Goal: Information Seeking & Learning: Understand process/instructions

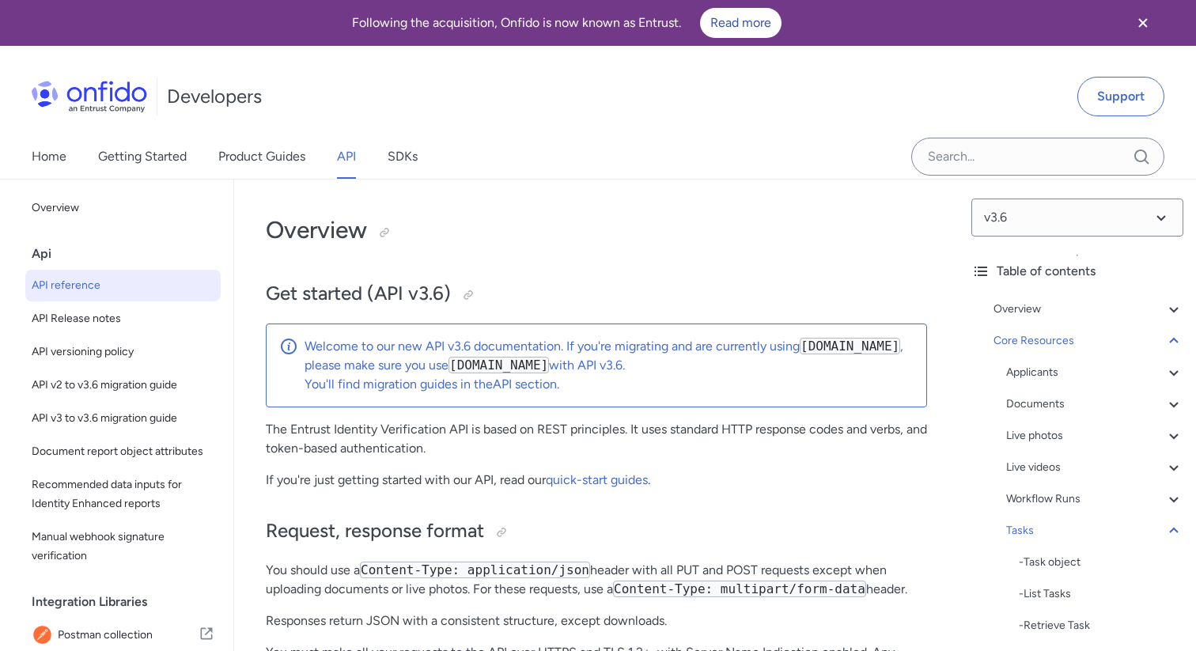
select select "http"
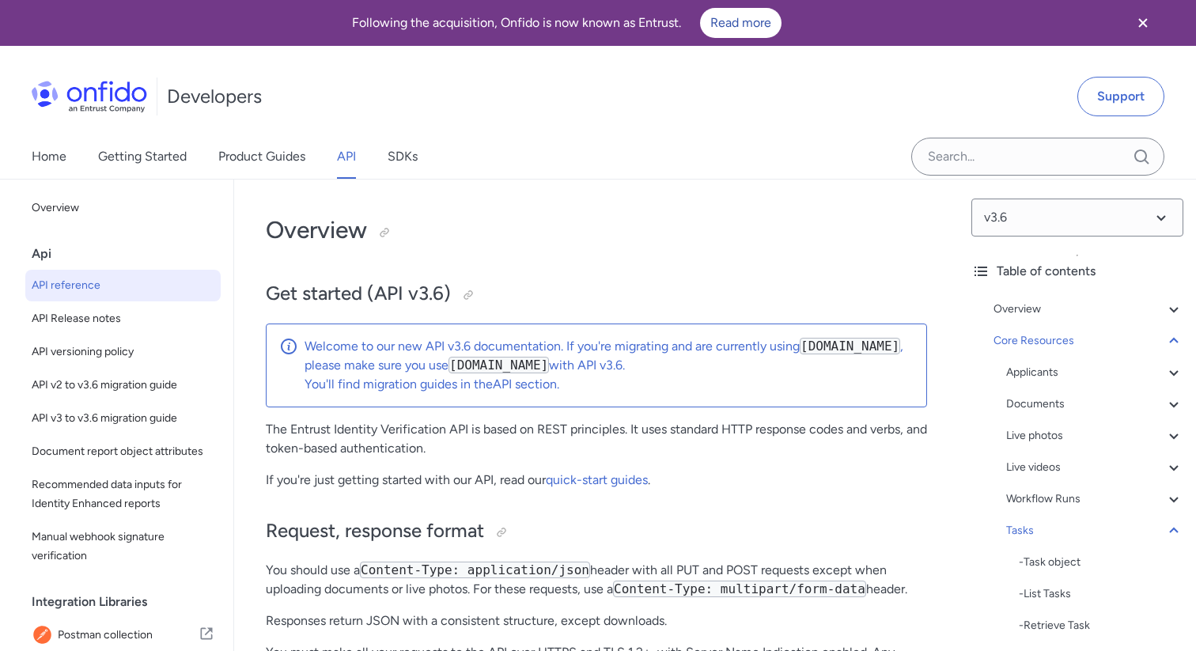
select select "http"
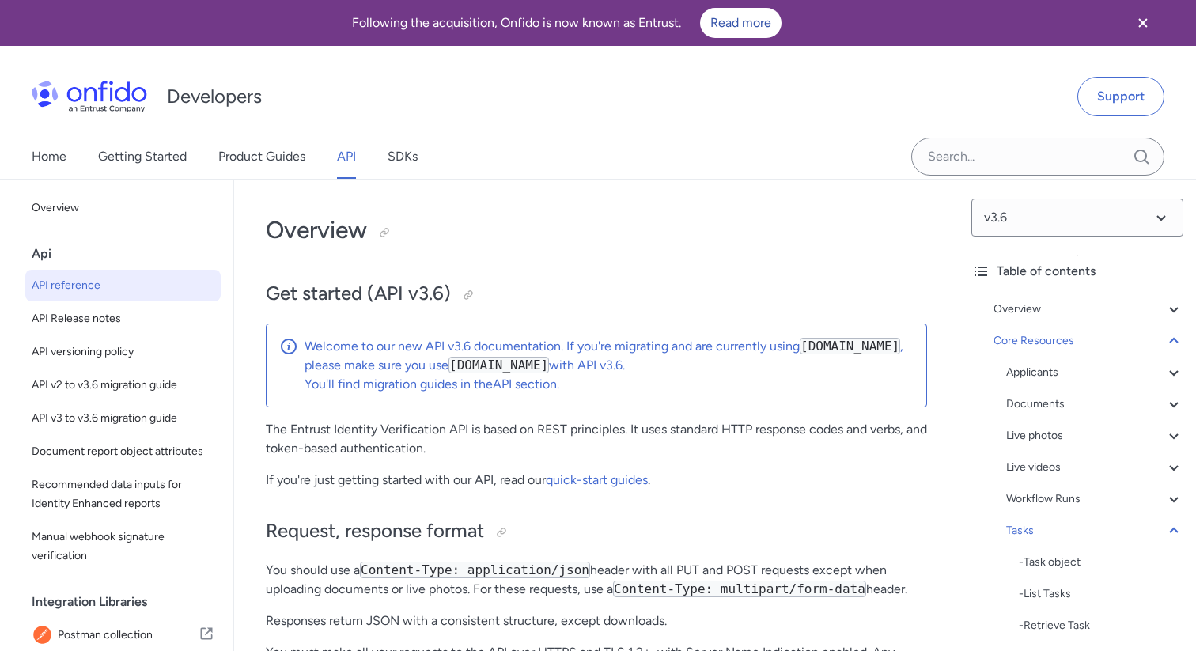
select select "http"
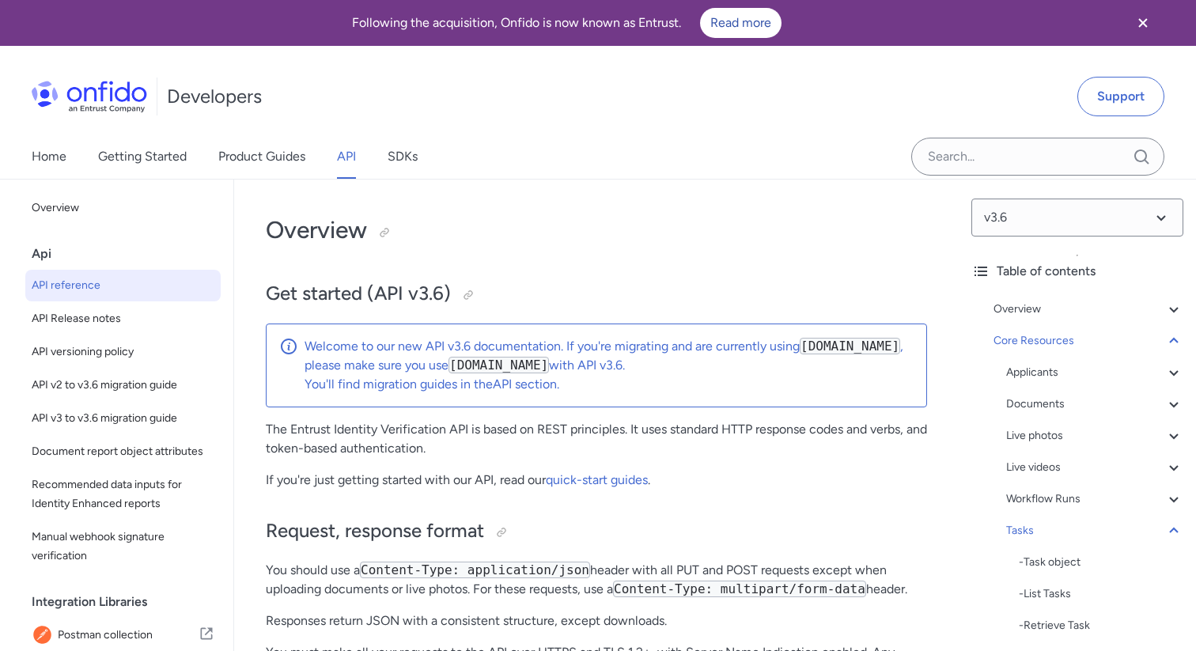
select select "http"
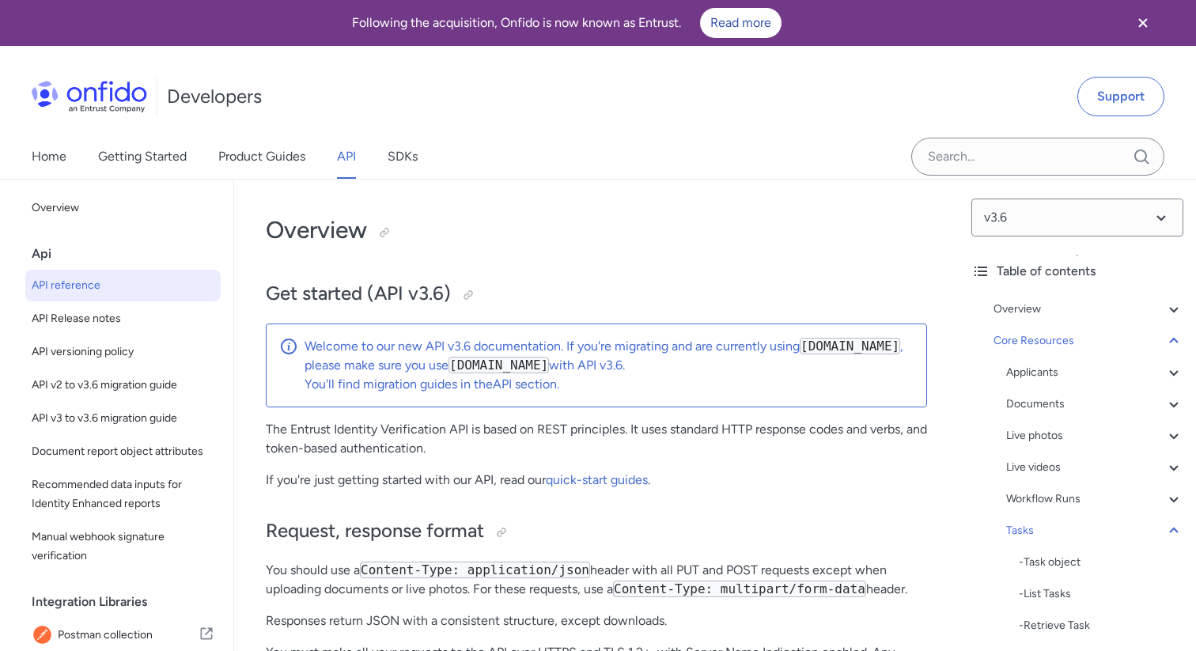
select select "http"
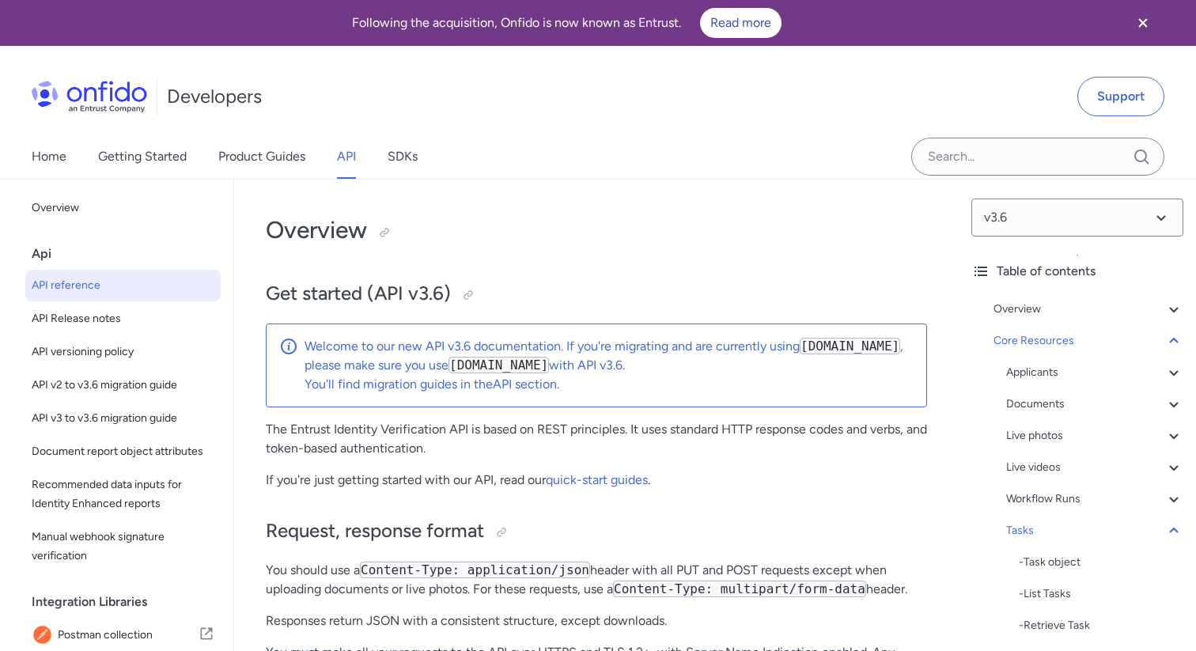
select select "http"
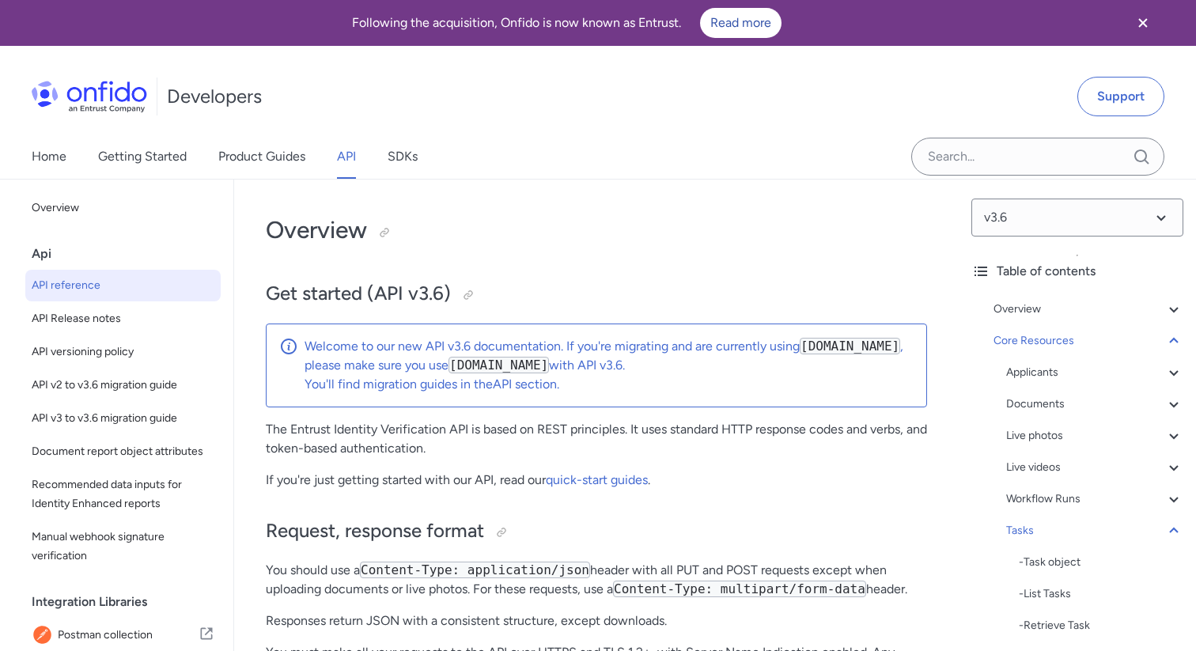
select select "http"
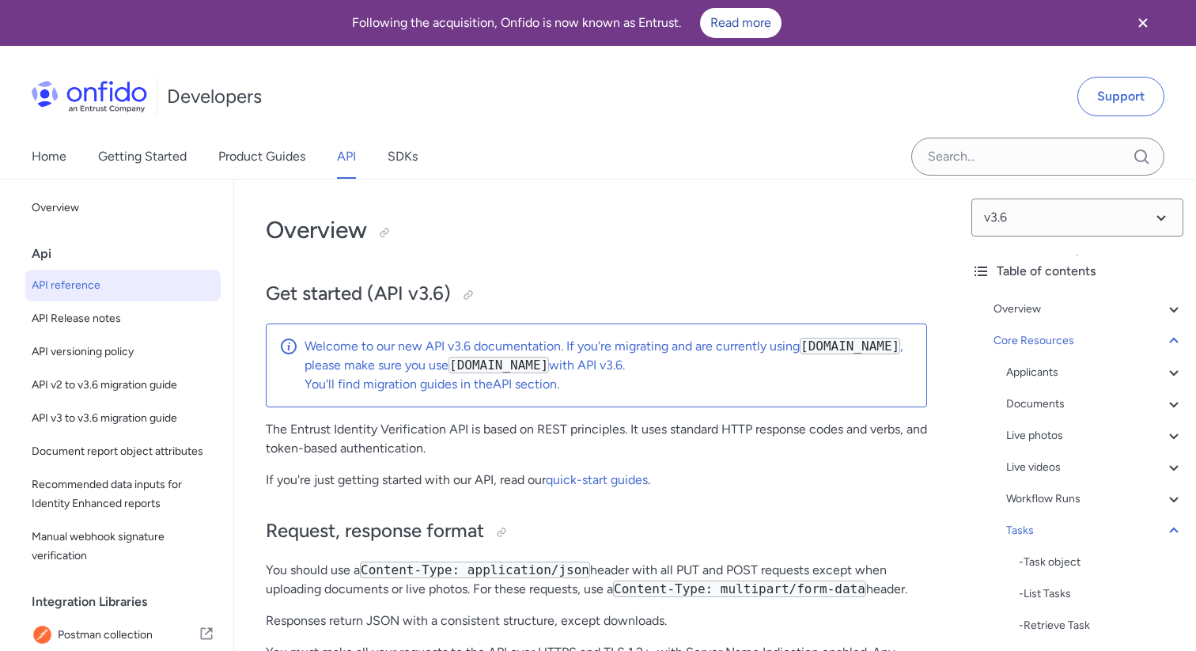
select select "http"
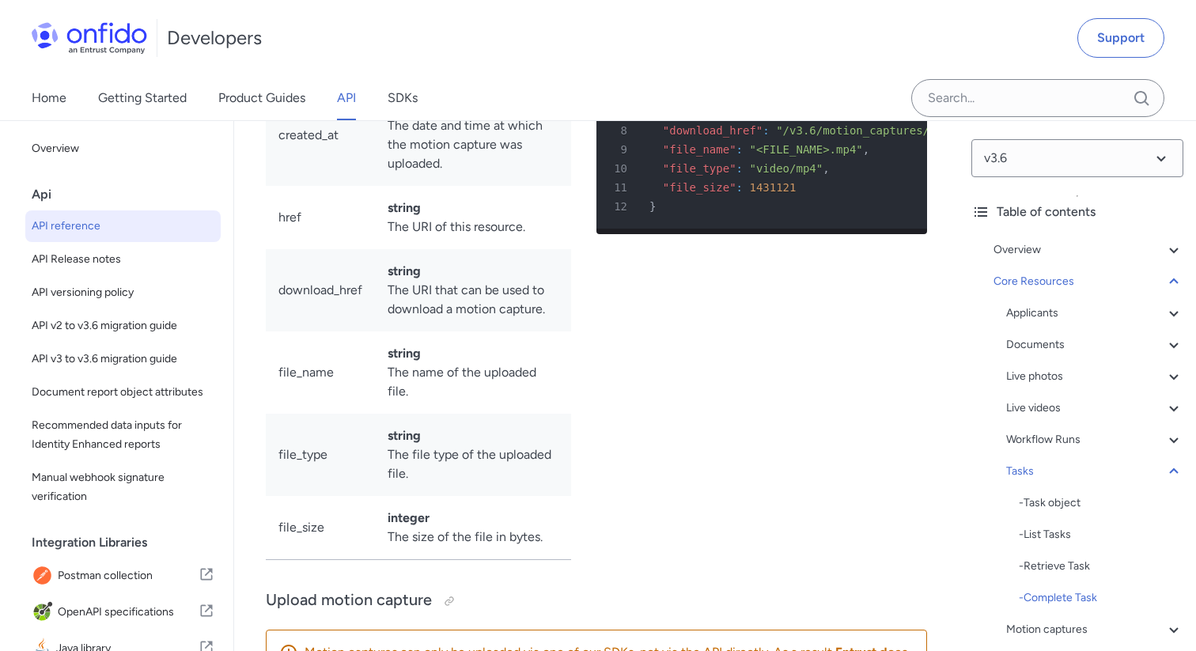
scroll to position [200, 0]
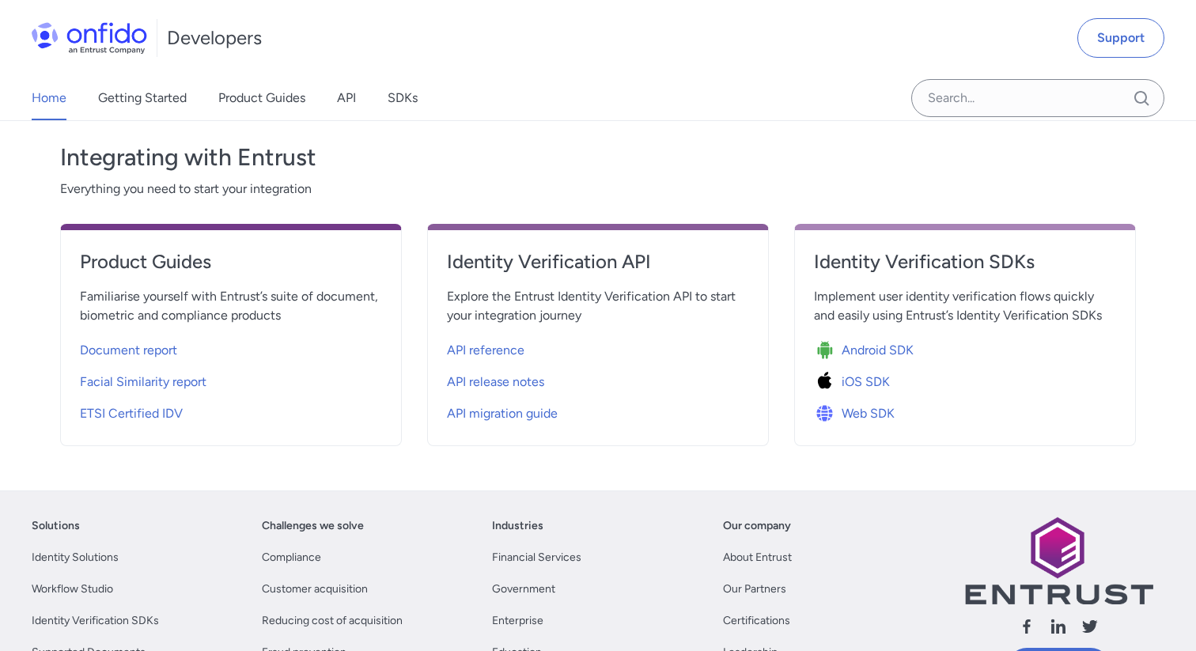
scroll to position [547, 0]
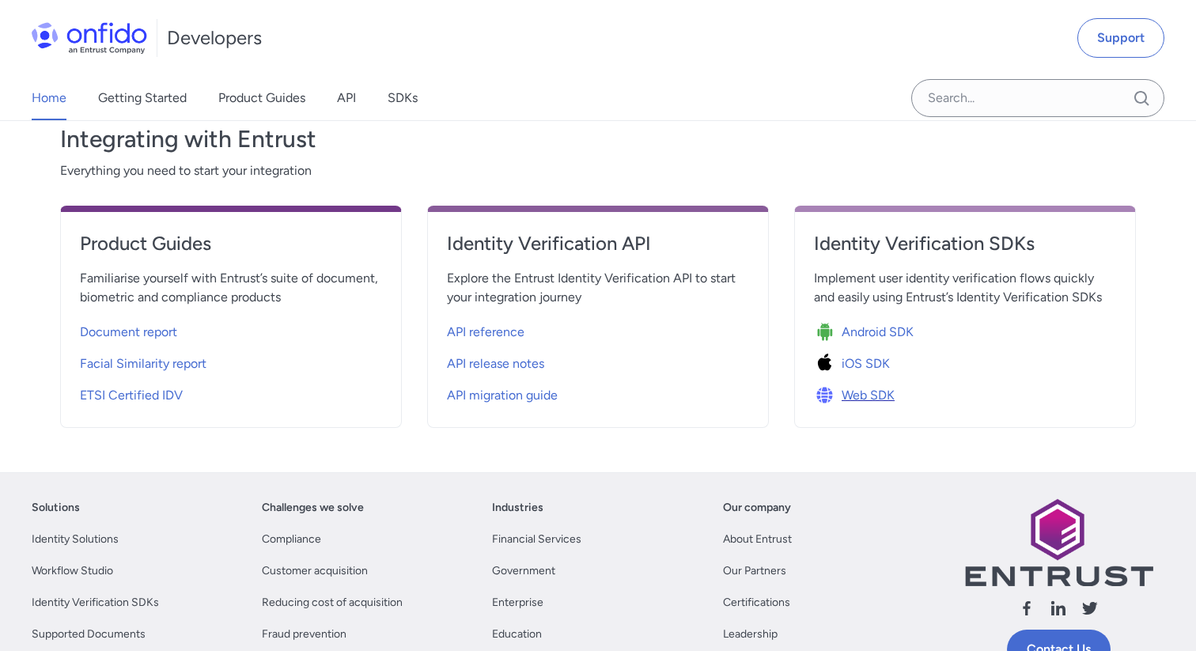
click at [867, 392] on span "Web SDK" at bounding box center [868, 395] width 53 height 19
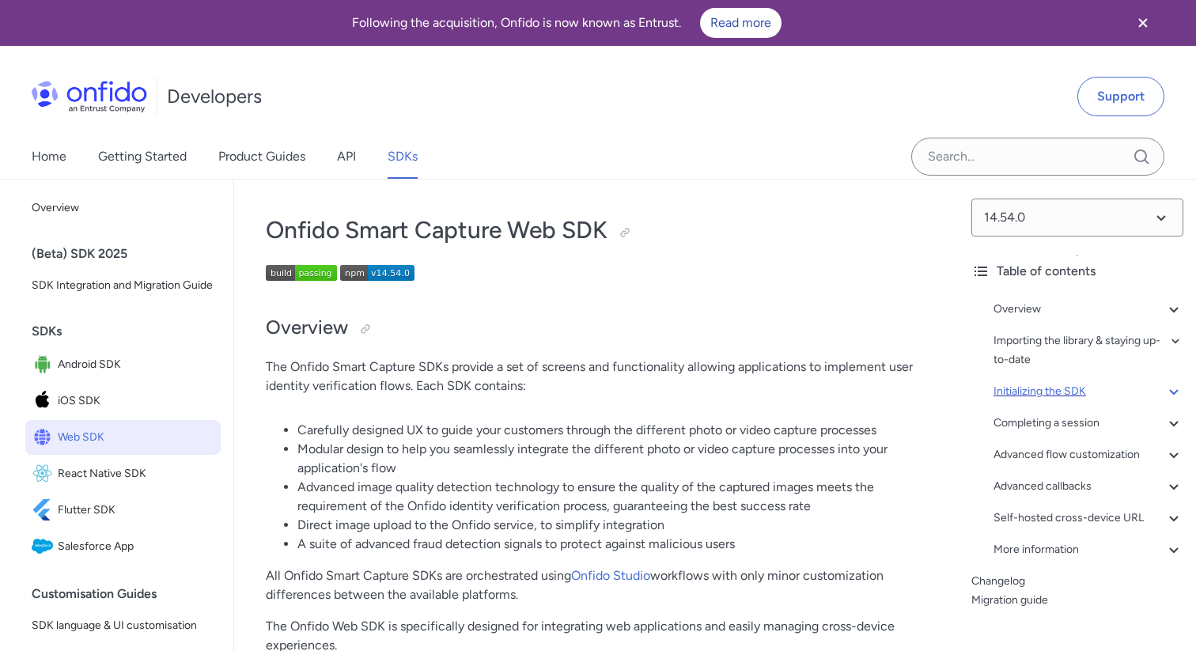
click at [1052, 389] on div "Initializing the SDK" at bounding box center [1089, 391] width 190 height 19
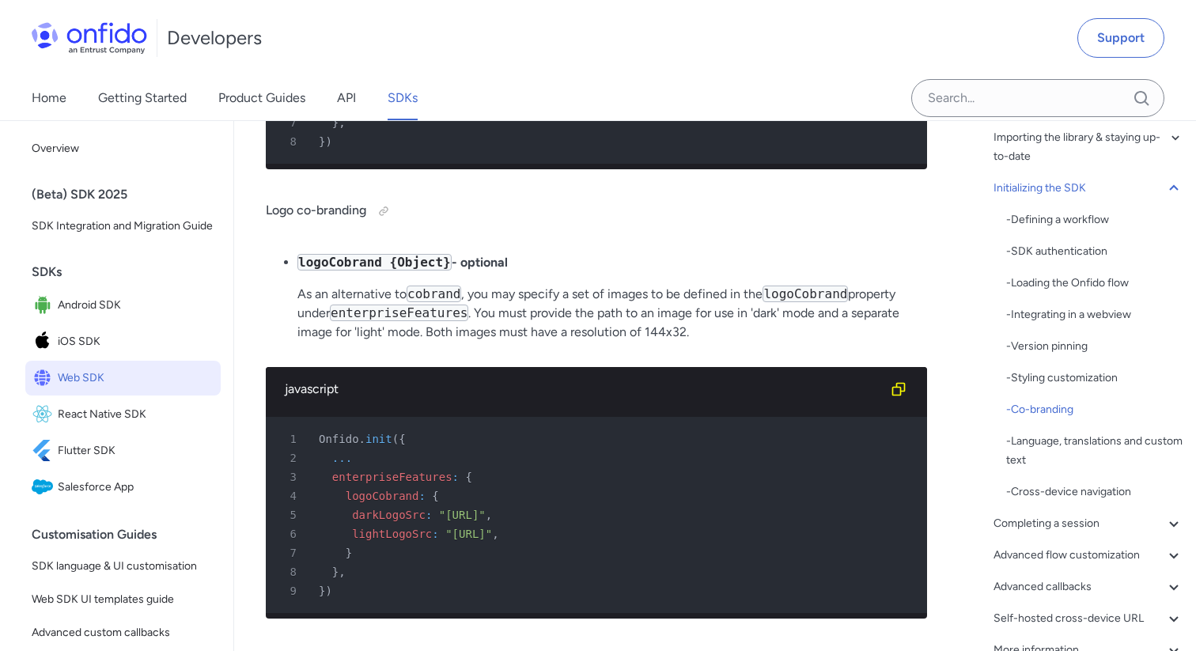
scroll to position [187, 0]
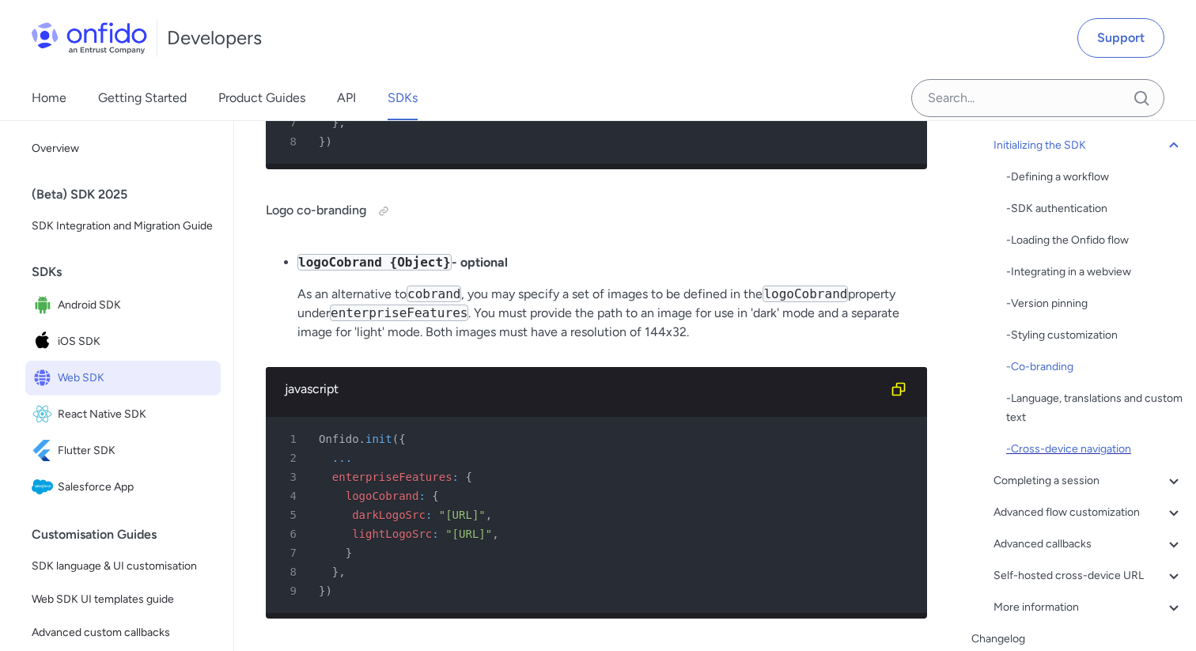
click at [1085, 452] on div "- Cross-device navigation" at bounding box center [1094, 449] width 177 height 19
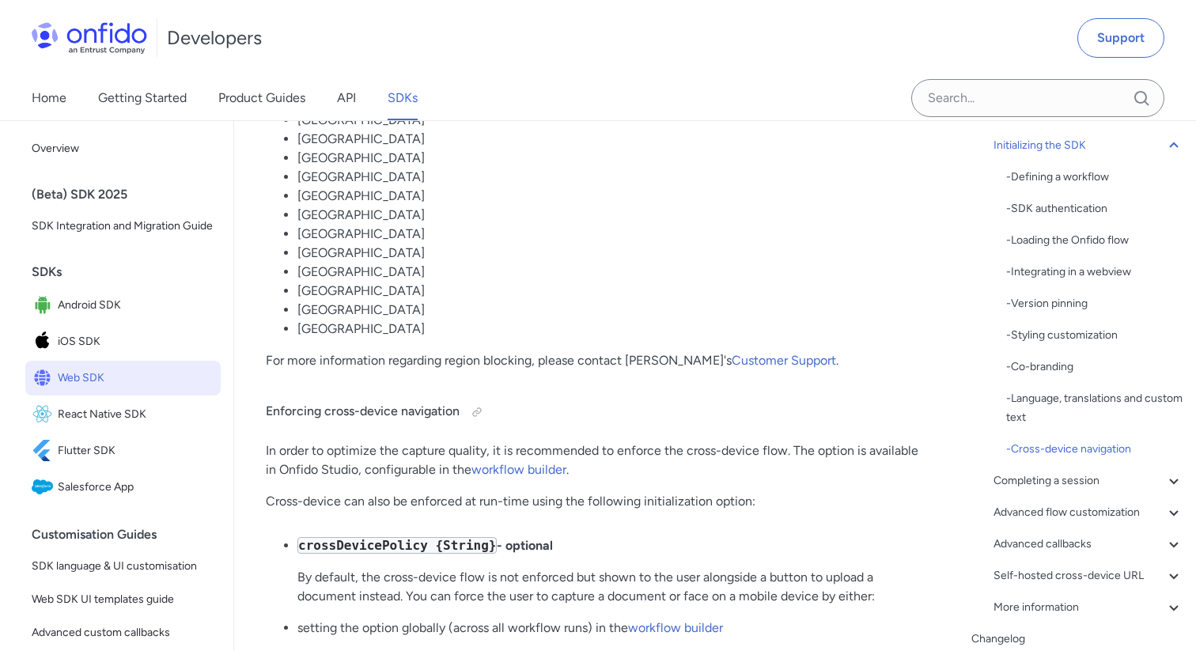
scroll to position [12529, 0]
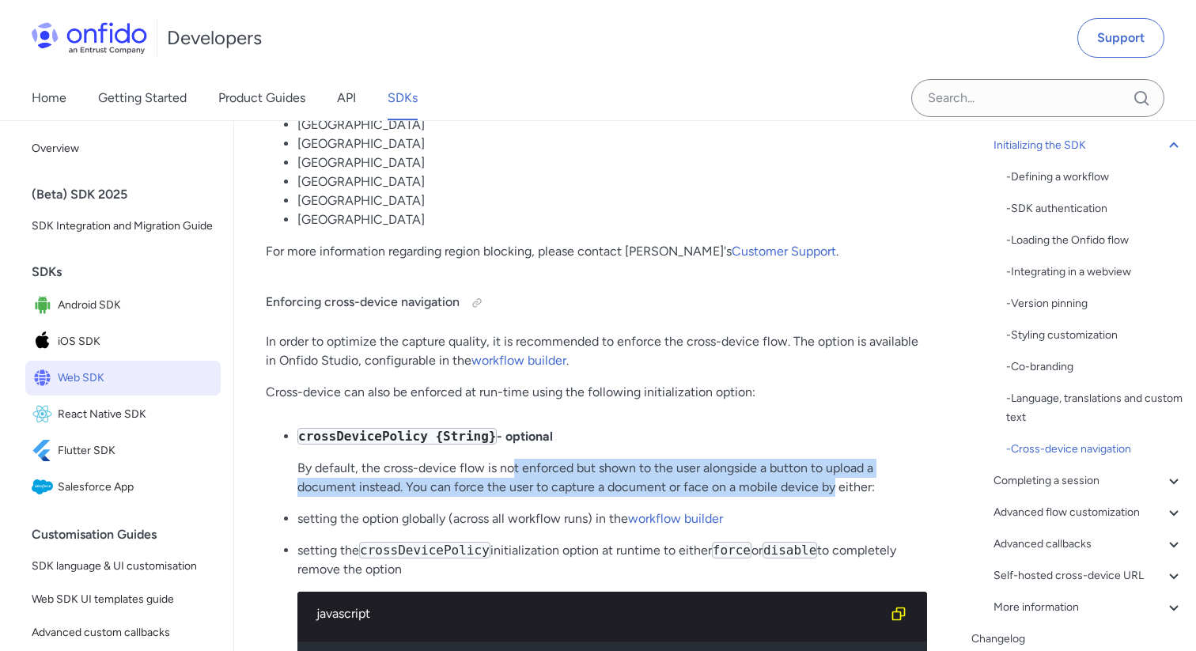
drag, startPoint x: 511, startPoint y: 335, endPoint x: 834, endPoint y: 359, distance: 323.6
click at [834, 459] on p "By default, the cross-device flow is not enforced but shown to the user alongsi…" at bounding box center [612, 478] width 630 height 38
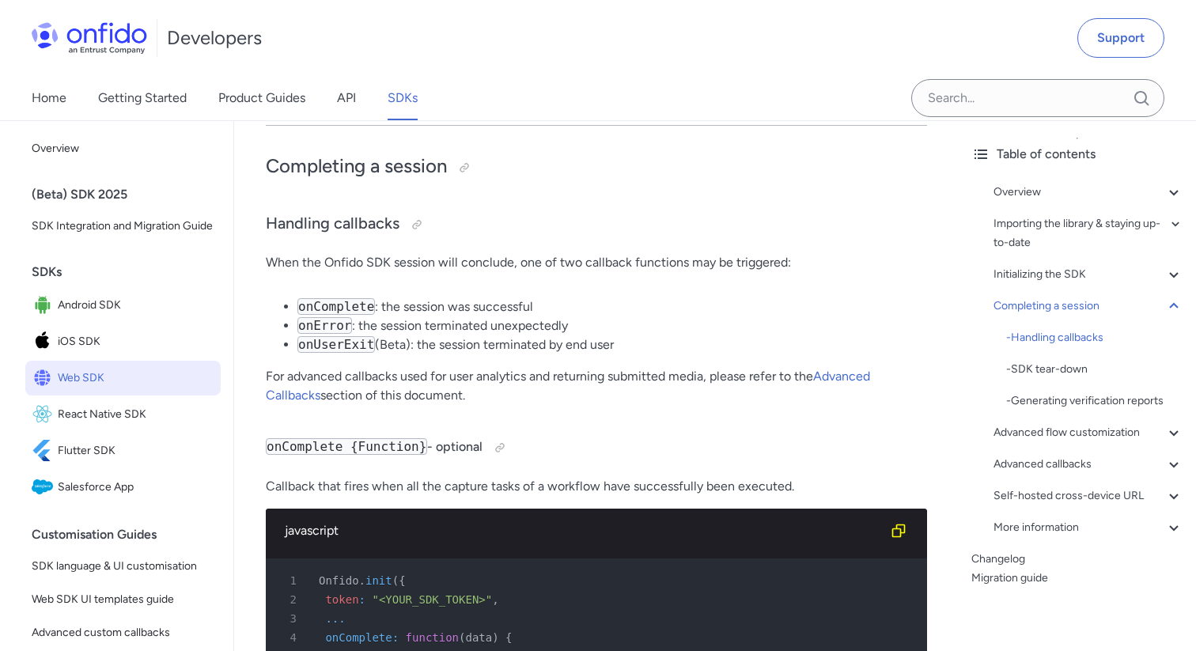
scroll to position [15760, 0]
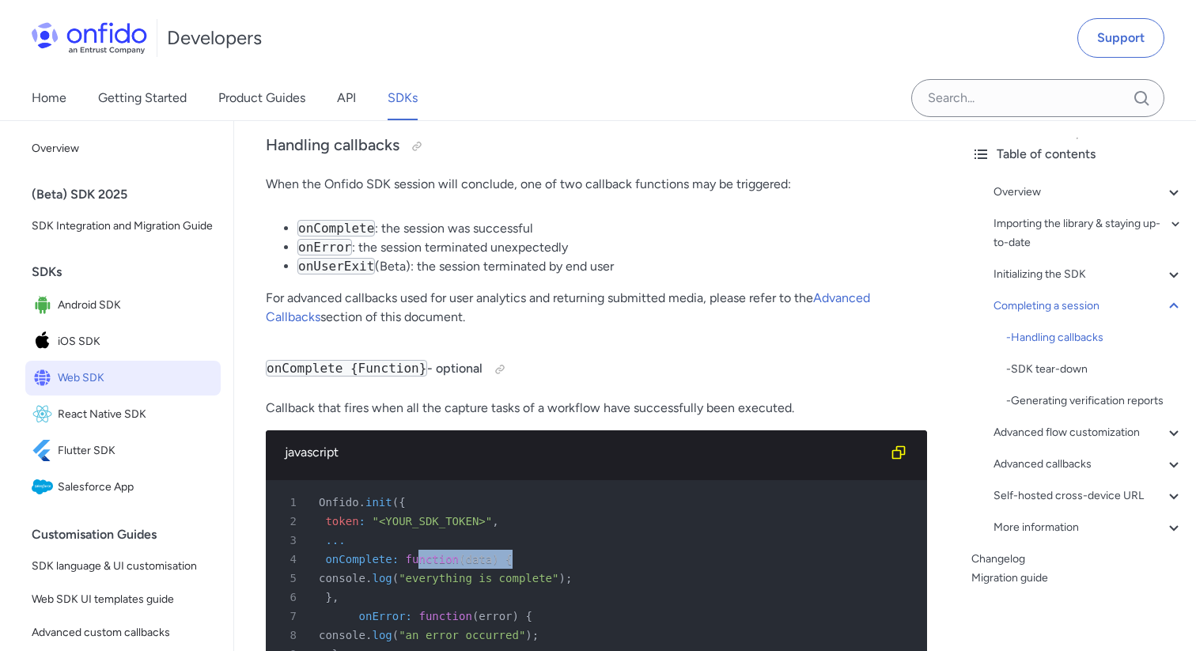
drag, startPoint x: 420, startPoint y: 420, endPoint x: 576, endPoint y: 427, distance: 156.0
click at [576, 550] on div "4 onComplete : function ( data ) {" at bounding box center [588, 559] width 633 height 19
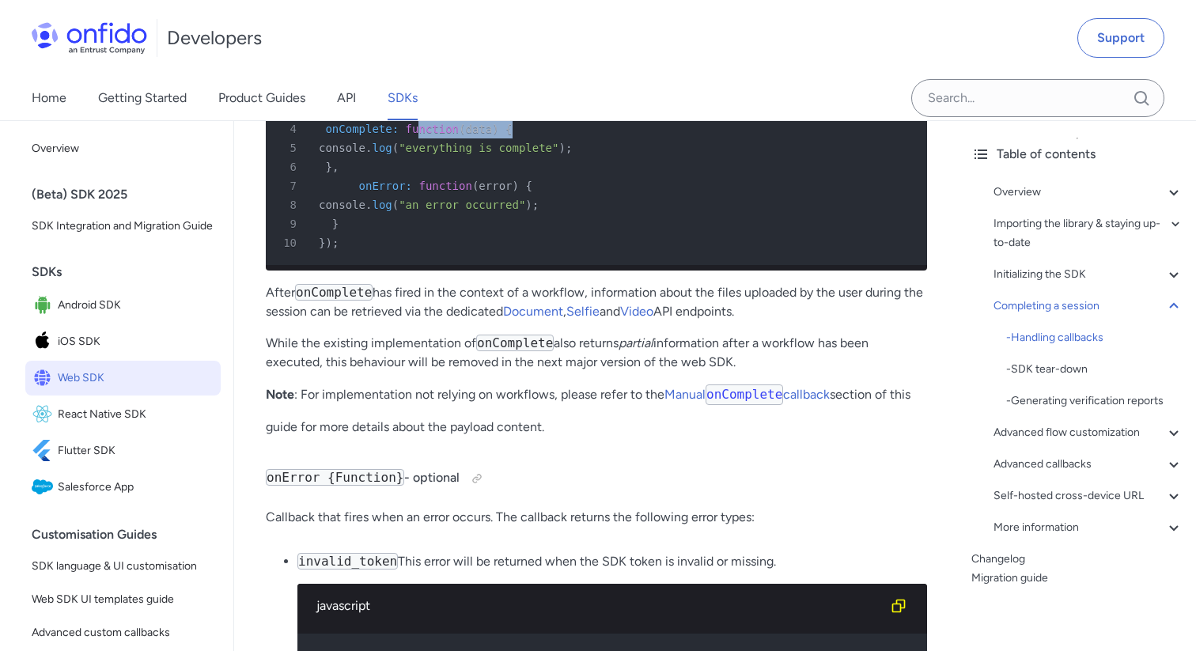
scroll to position [16122, 0]
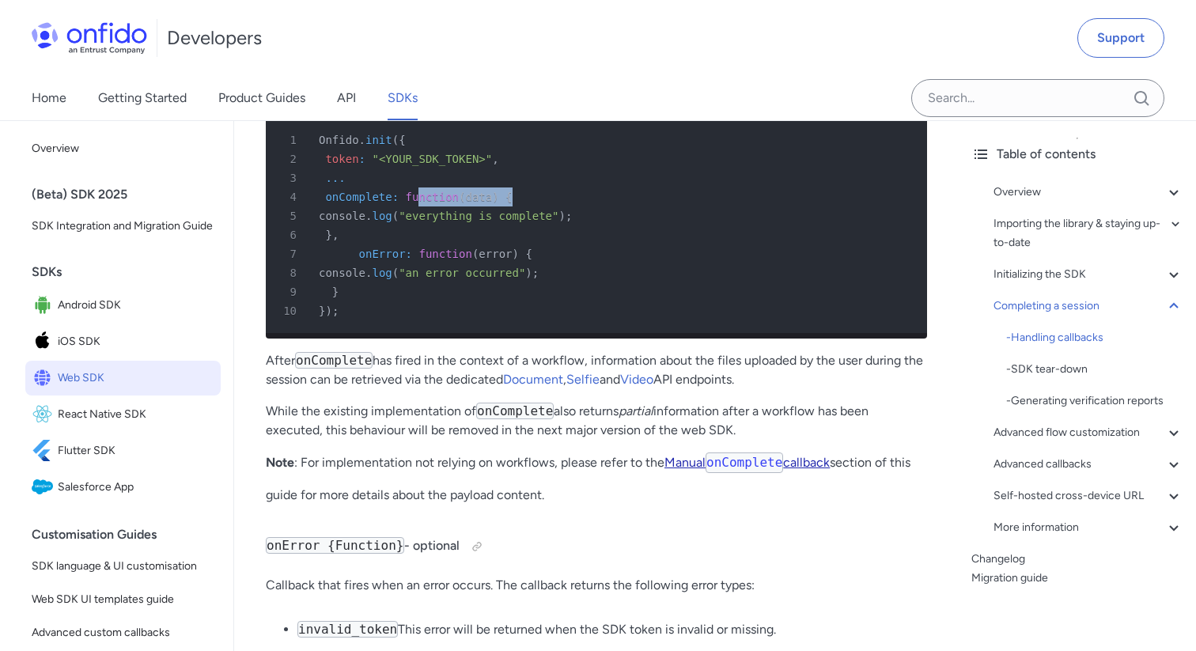
click at [689, 455] on link "Manual onComplete callback" at bounding box center [747, 462] width 165 height 15
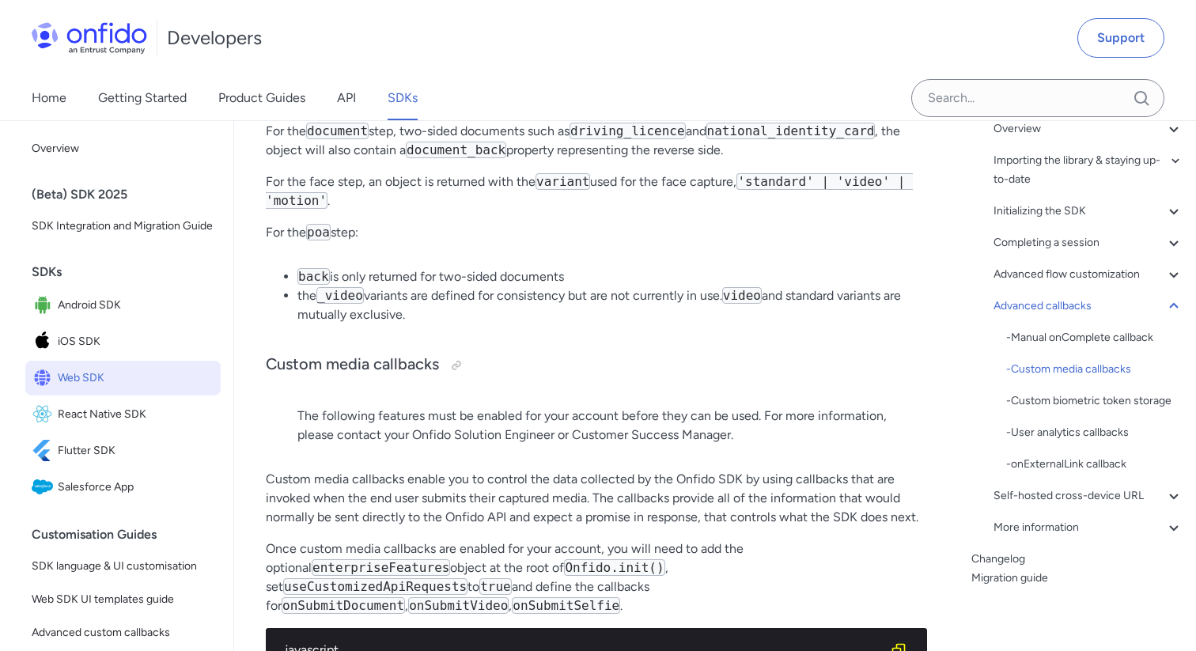
scroll to position [30663, 0]
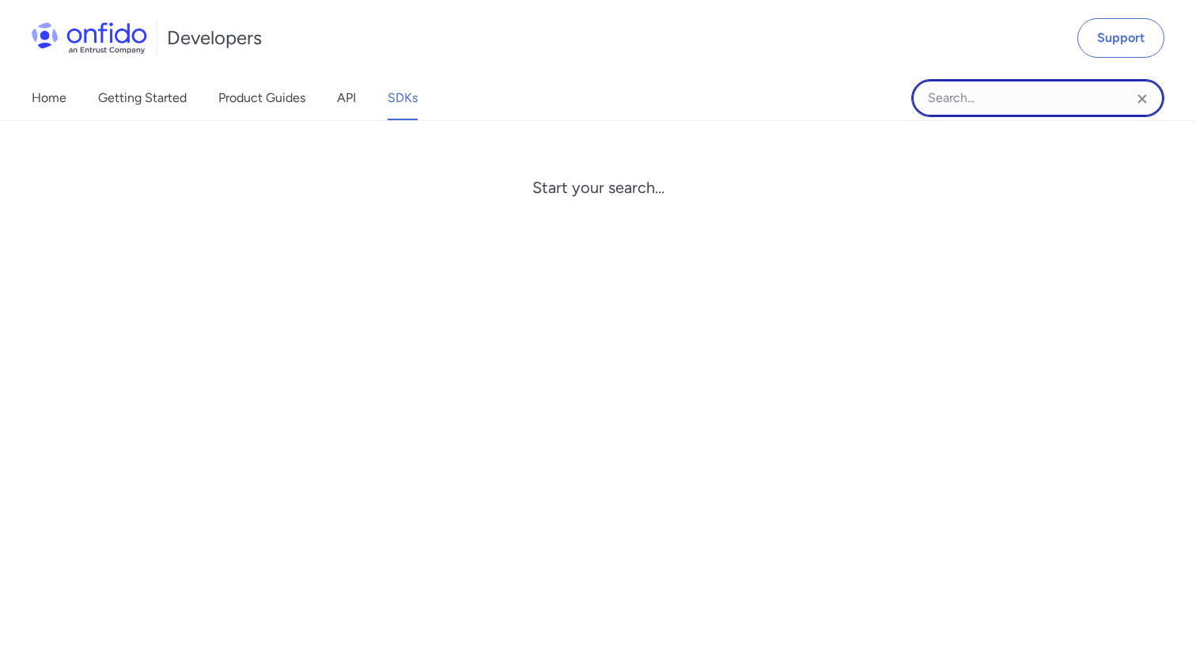
click at [991, 109] on input "Onfido search input field" at bounding box center [1037, 98] width 253 height 38
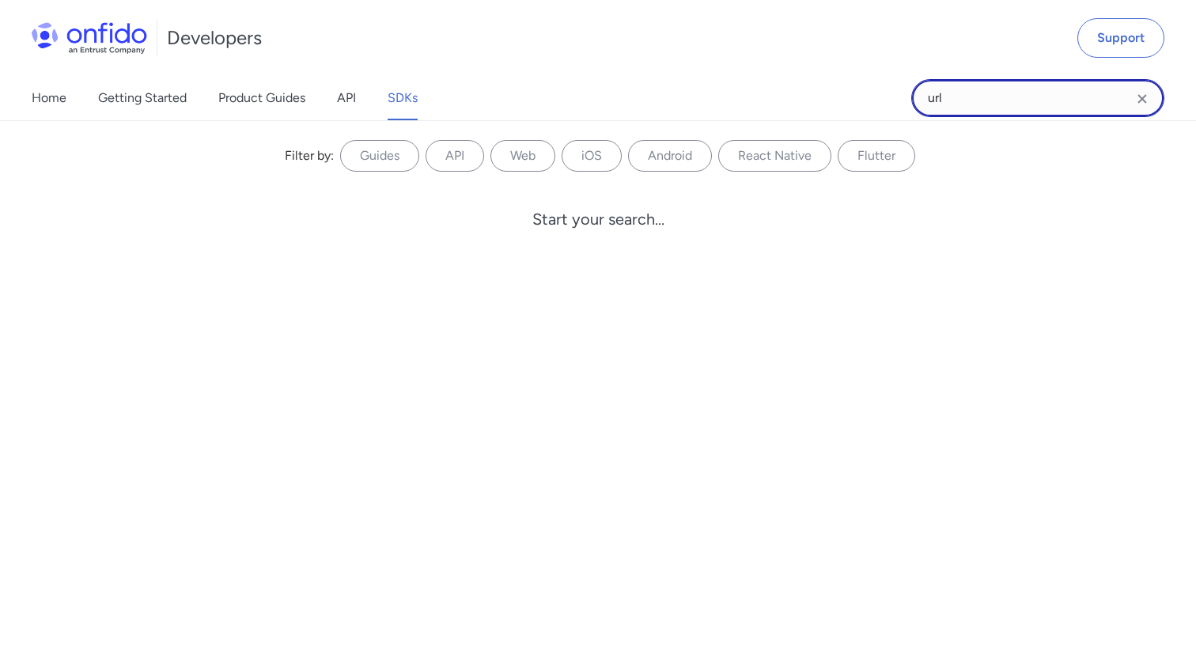
type input "url"
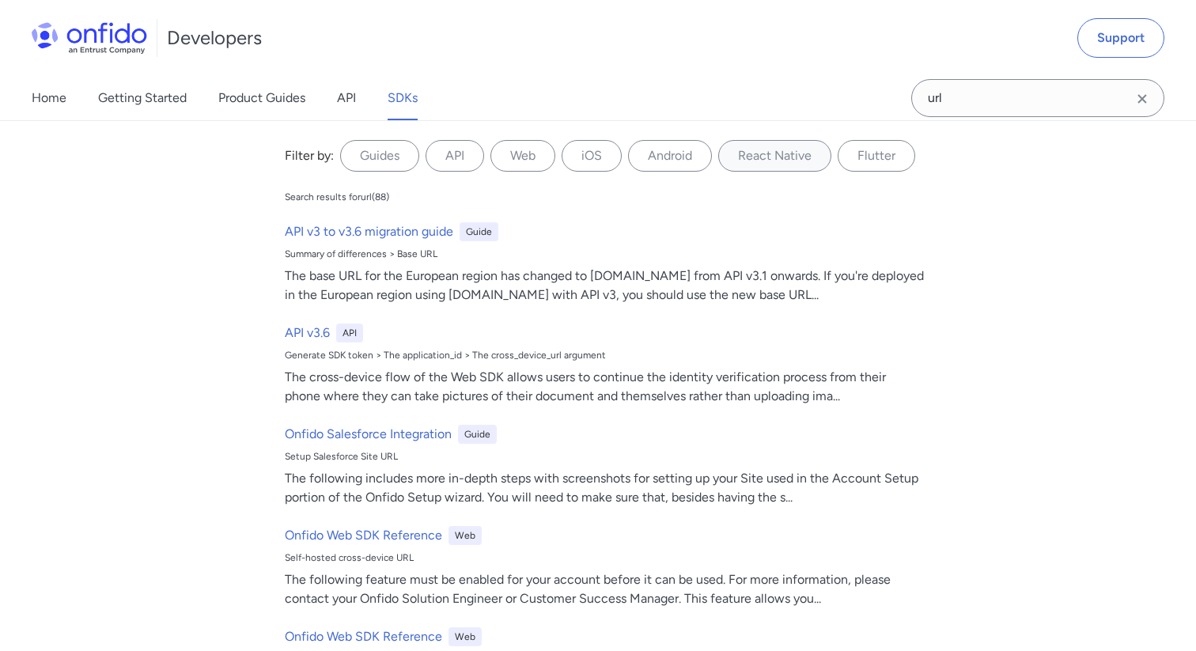
scroll to position [187, 0]
